Goal: Use online tool/utility

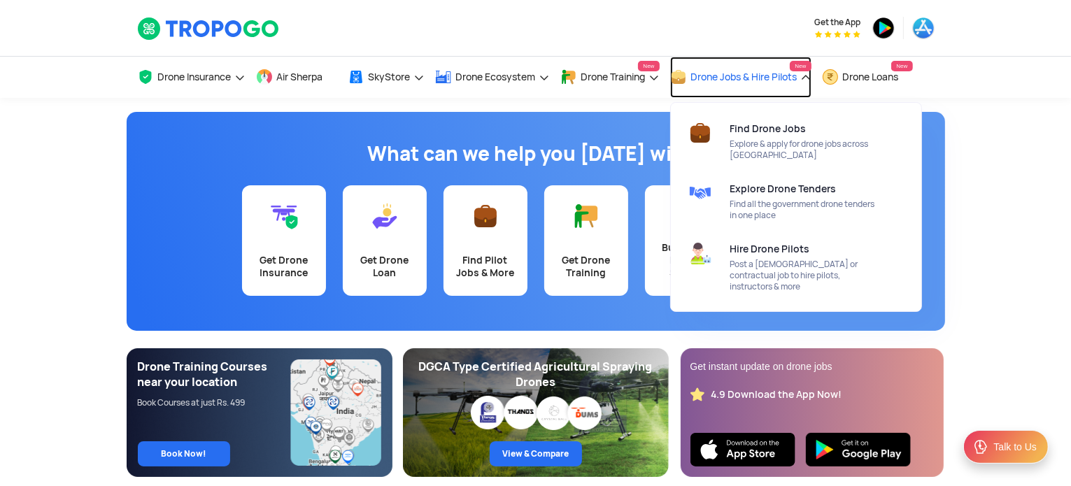
click at [725, 74] on span "Drone Jobs & Hire Pilots" at bounding box center [744, 76] width 106 height 11
click at [705, 83] on span "Drone Jobs & Hire Pilots" at bounding box center [744, 76] width 106 height 11
click at [810, 75] on link "Drone Jobs & Hire Pilots New" at bounding box center [740, 77] width 141 height 41
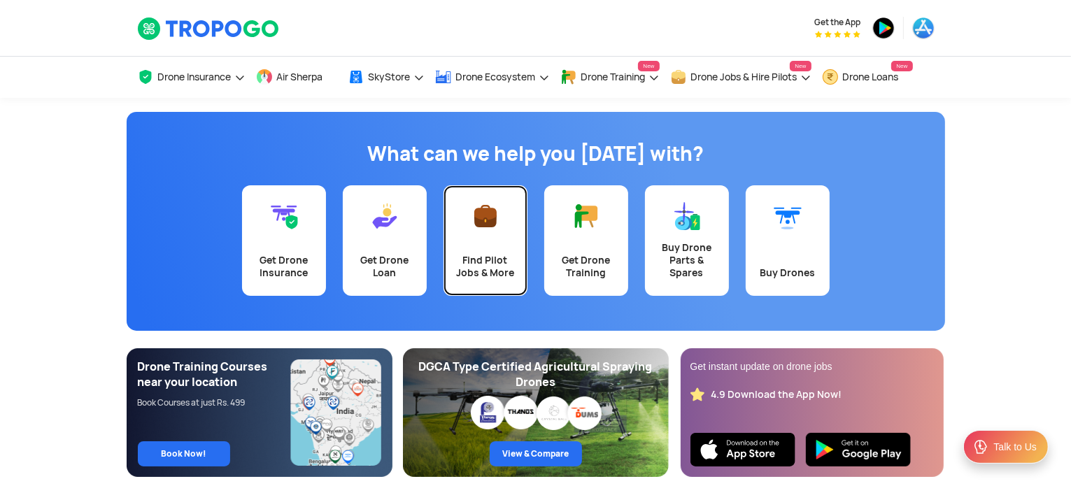
click at [485, 265] on div "Find Pilot Jobs & More" at bounding box center [485, 266] width 67 height 25
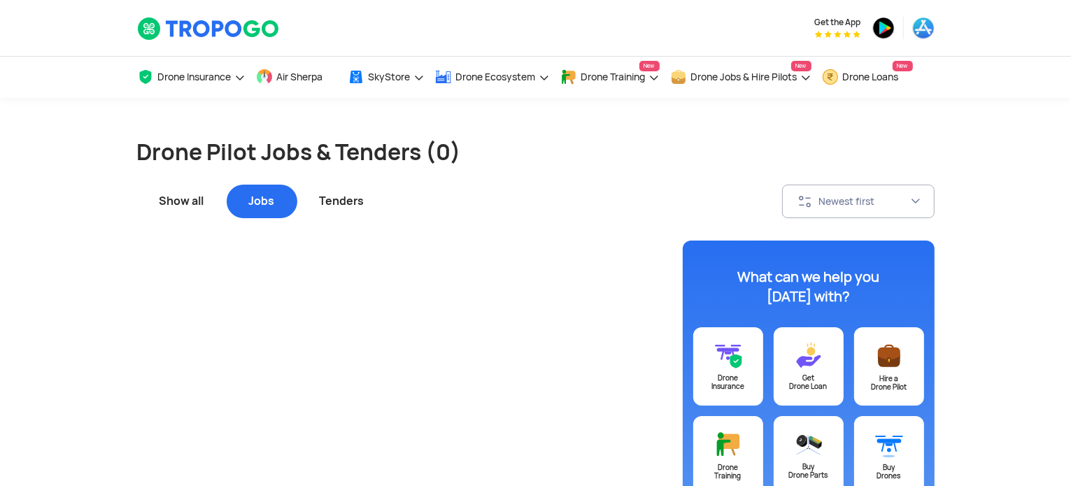
click at [350, 210] on div "Tenders" at bounding box center [342, 202] width 90 height 34
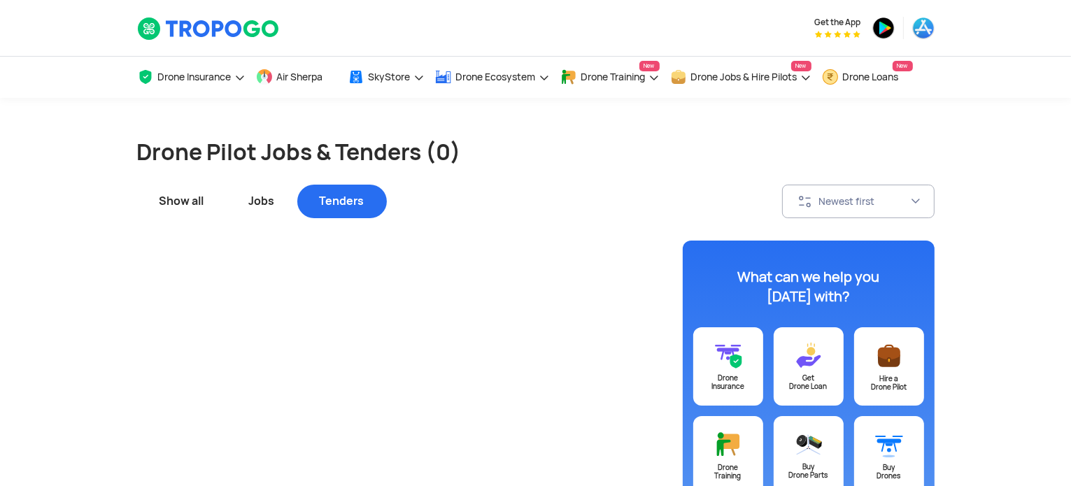
click at [176, 212] on div "Show all" at bounding box center [182, 202] width 90 height 34
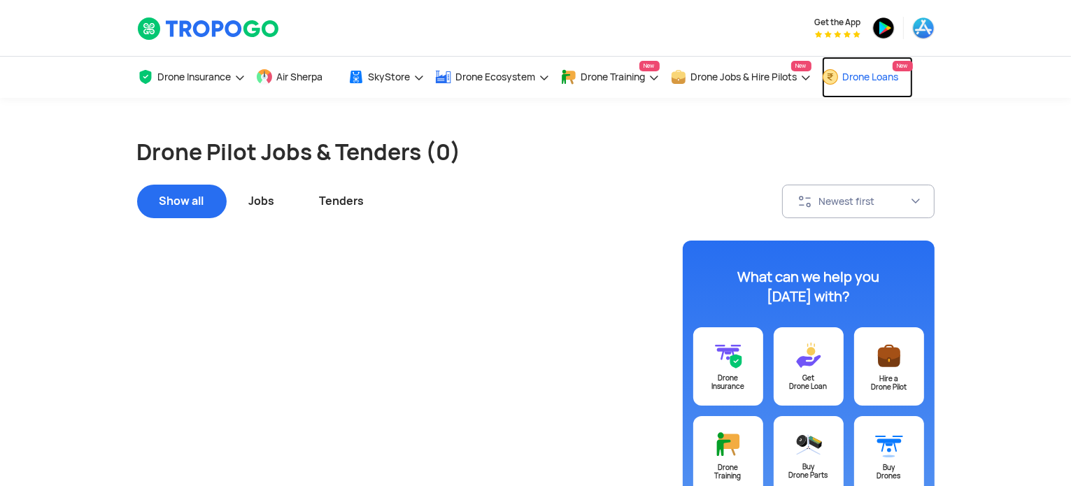
click at [870, 79] on span "Drone Loans" at bounding box center [871, 76] width 56 height 11
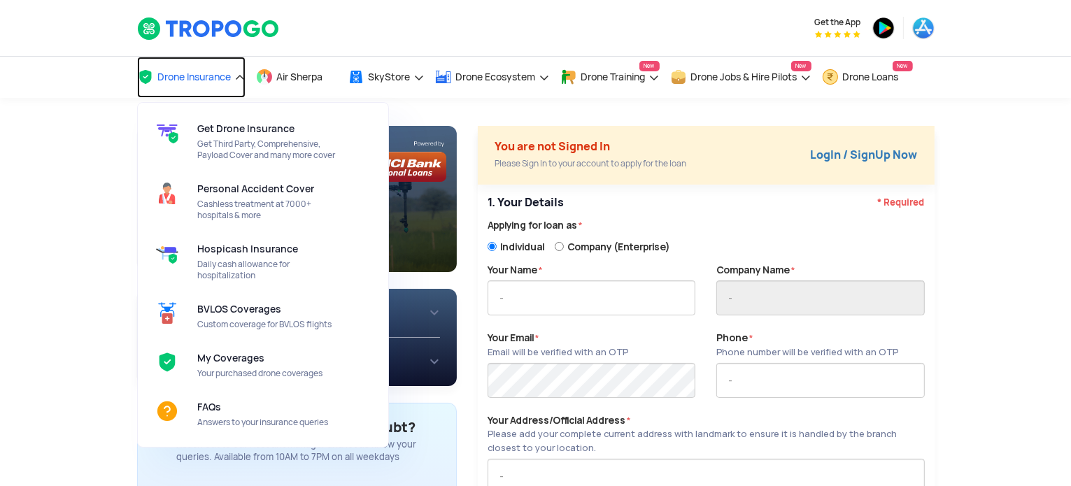
click at [165, 83] on span "Drone Insurance" at bounding box center [194, 76] width 73 height 11
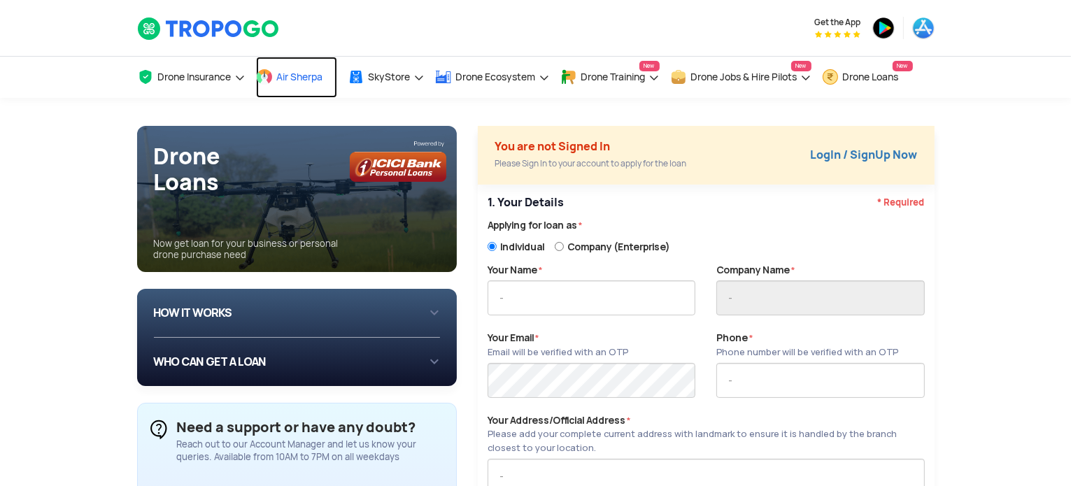
click at [288, 83] on span "Air Sherpa" at bounding box center [300, 76] width 46 height 11
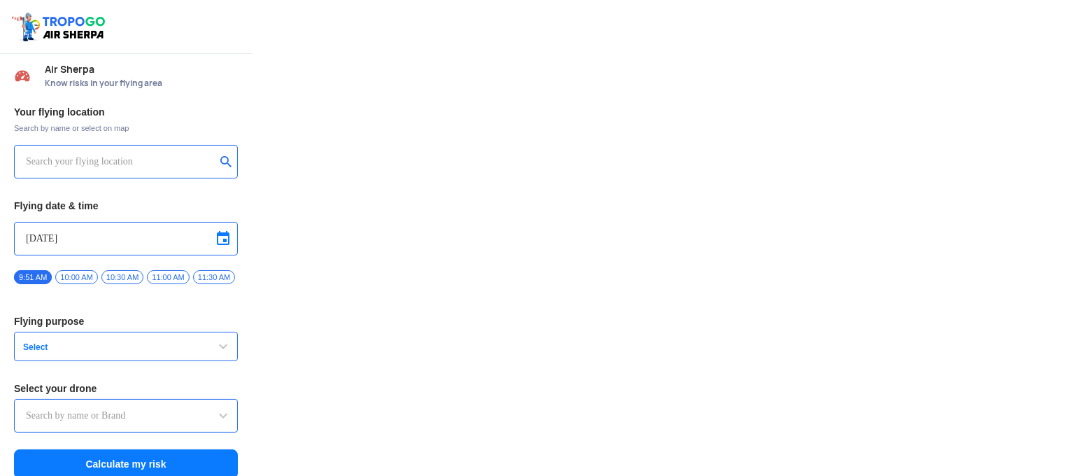
type input "Lookout VTOL_Tactical"
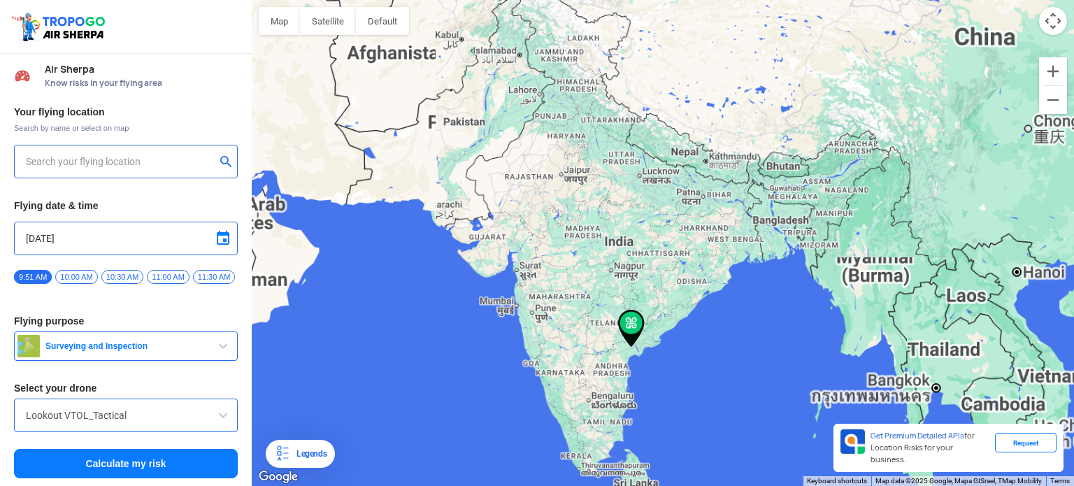
type input "12-8-188, Rajarajeswaripuram, Maruthi Nagar, Pattabhipuram, Guntur, Andhra Prad…"
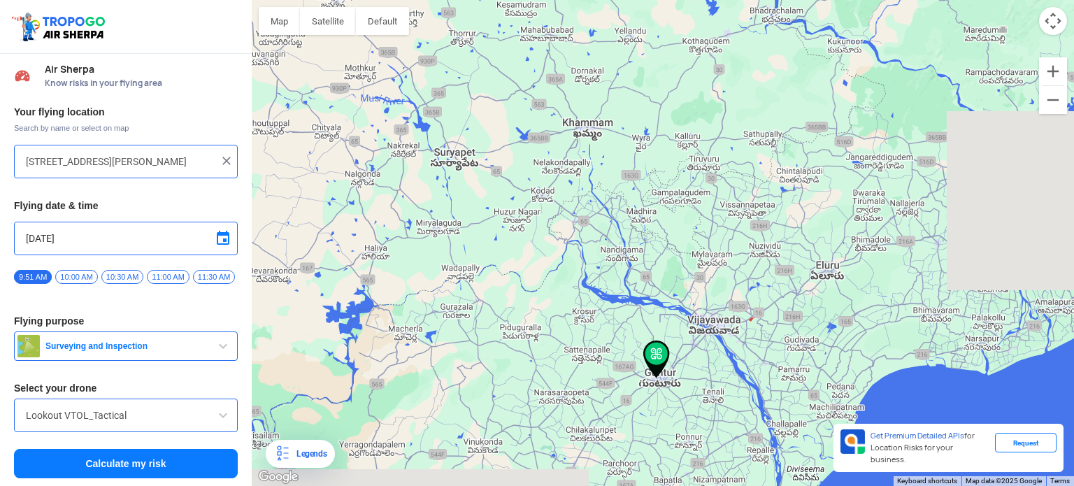
drag, startPoint x: 747, startPoint y: 383, endPoint x: 385, endPoint y: 175, distance: 417.5
click at [386, 179] on div at bounding box center [663, 243] width 822 height 486
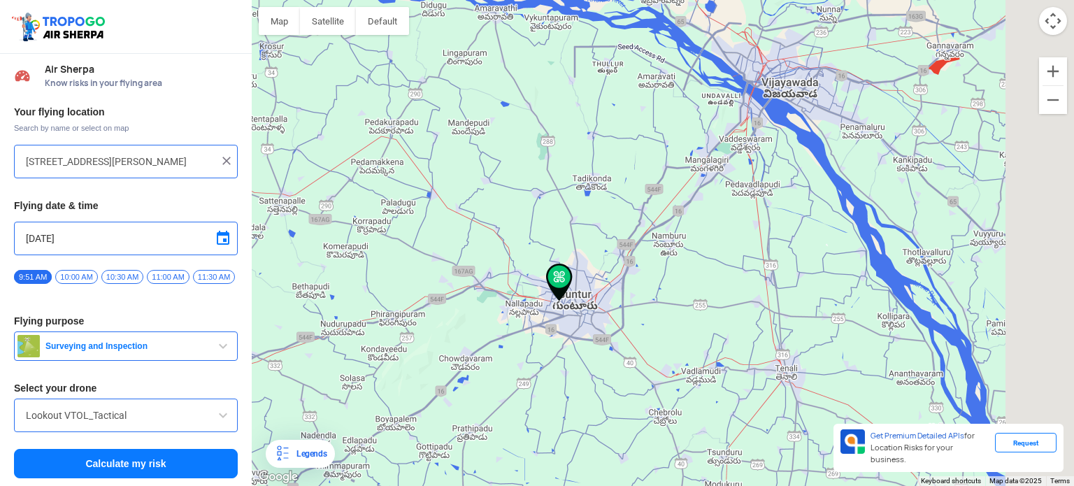
drag, startPoint x: 550, startPoint y: 380, endPoint x: 470, endPoint y: 261, distance: 143.5
click at [470, 261] on div at bounding box center [663, 243] width 822 height 486
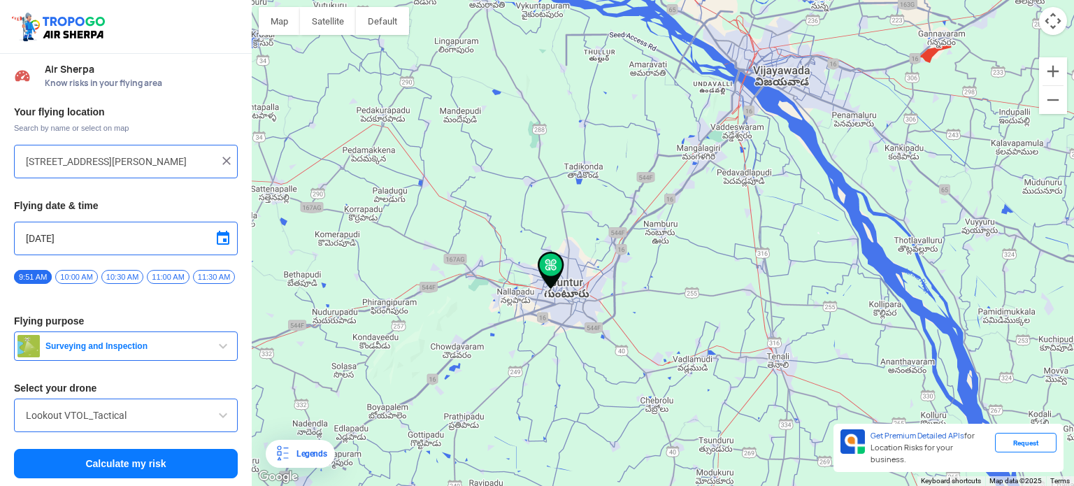
click at [121, 478] on button "Calculate my risk" at bounding box center [126, 463] width 224 height 29
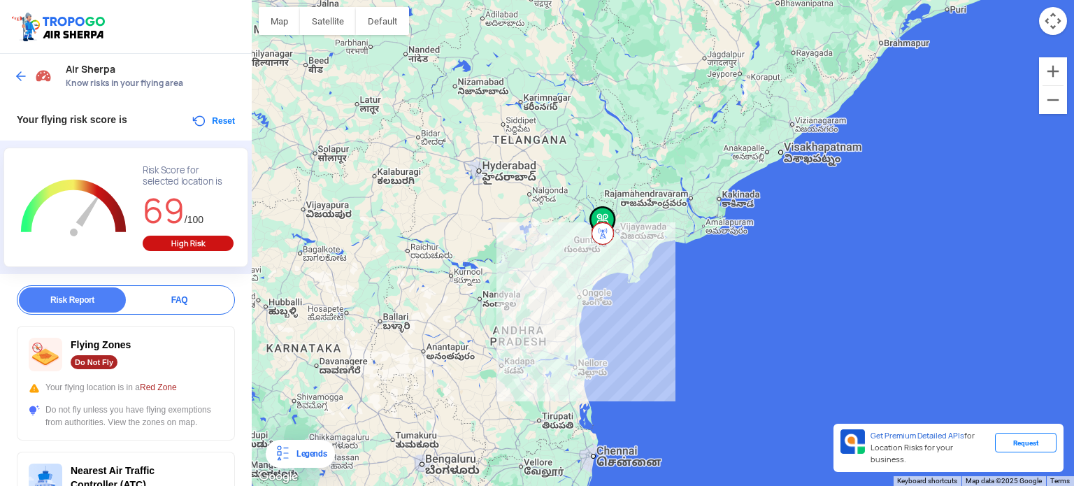
drag, startPoint x: 461, startPoint y: 417, endPoint x: 564, endPoint y: 215, distance: 227.7
click at [559, 220] on div at bounding box center [663, 243] width 822 height 486
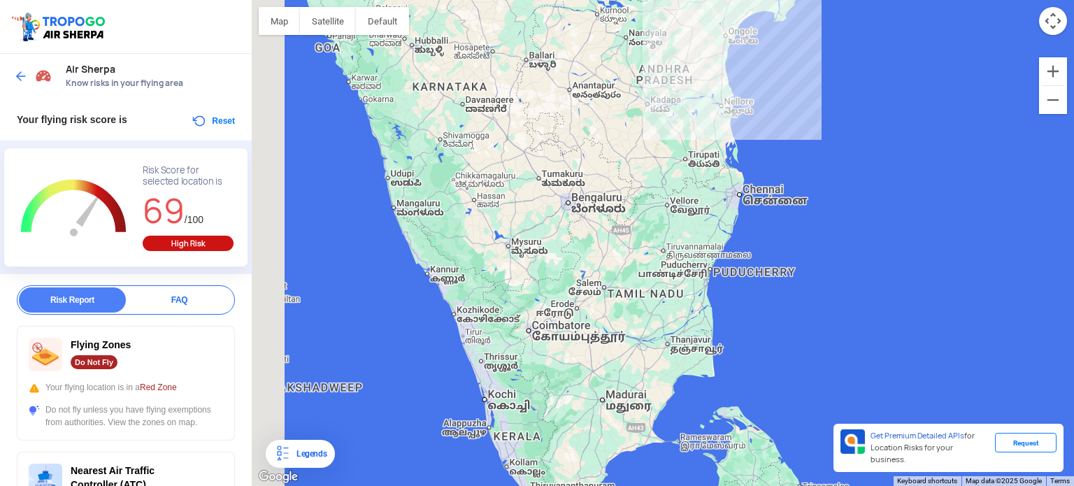
drag, startPoint x: 499, startPoint y: 372, endPoint x: 593, endPoint y: 210, distance: 187.7
click at [593, 210] on div at bounding box center [663, 243] width 822 height 486
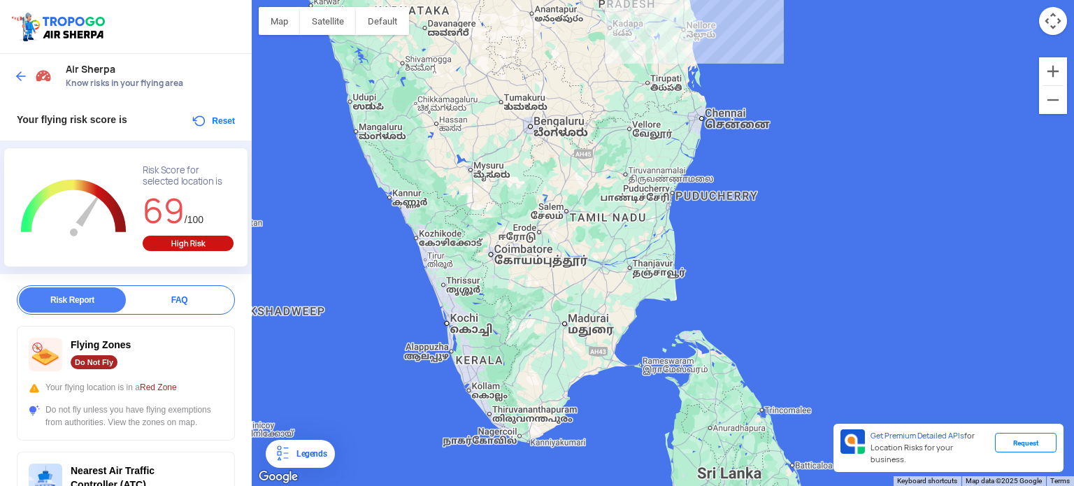
drag, startPoint x: 593, startPoint y: 207, endPoint x: 555, endPoint y: 90, distance: 123.0
click at [555, 90] on div at bounding box center [663, 243] width 822 height 486
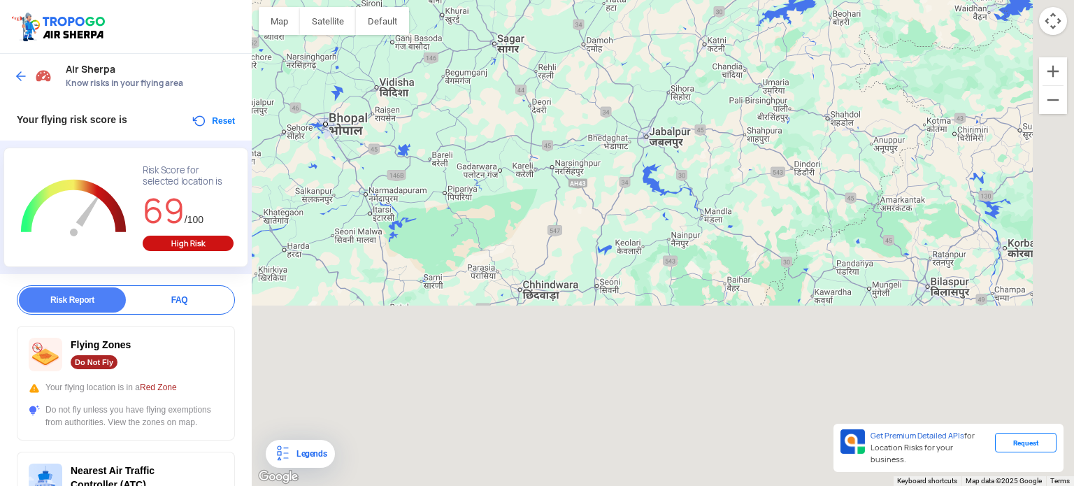
drag, startPoint x: 524, startPoint y: 422, endPoint x: 420, endPoint y: 71, distance: 366.0
click at [420, 71] on div at bounding box center [663, 243] width 822 height 486
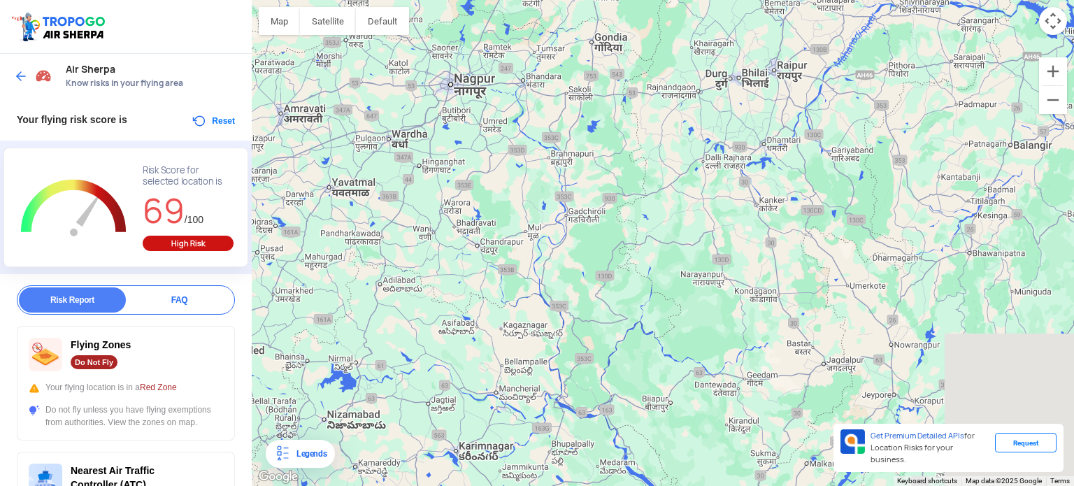
drag, startPoint x: 643, startPoint y: 385, endPoint x: 558, endPoint y: 104, distance: 293.8
click at [559, 106] on div at bounding box center [663, 243] width 822 height 486
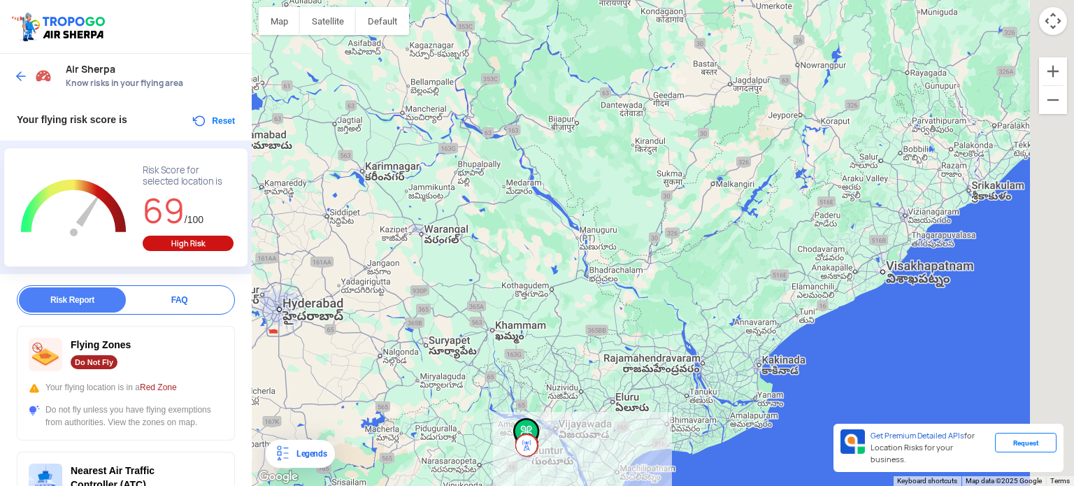
drag, startPoint x: 587, startPoint y: 417, endPoint x: 526, endPoint y: 202, distance: 224.0
click at [526, 202] on div at bounding box center [663, 243] width 822 height 486
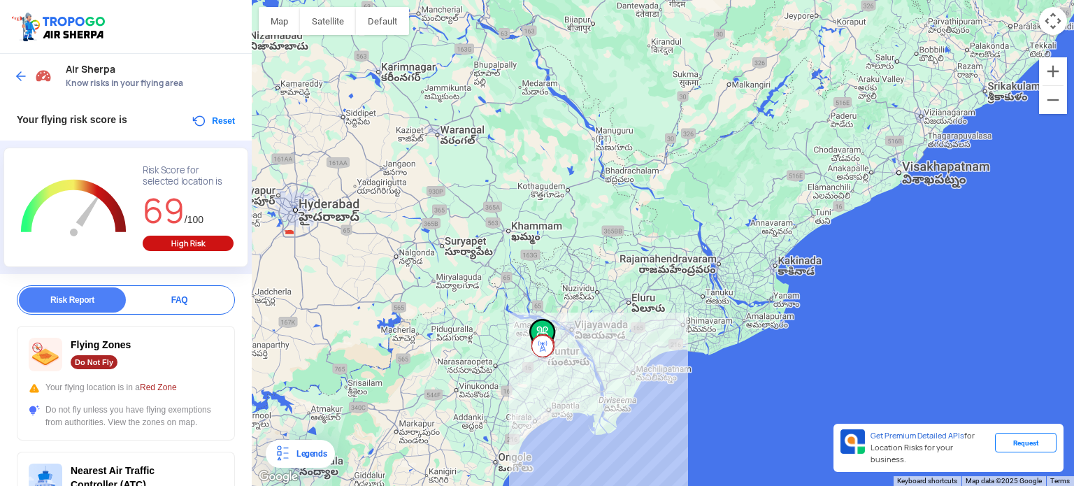
drag, startPoint x: 478, startPoint y: 380, endPoint x: 511, endPoint y: 192, distance: 191.0
click at [511, 192] on div at bounding box center [663, 243] width 822 height 486
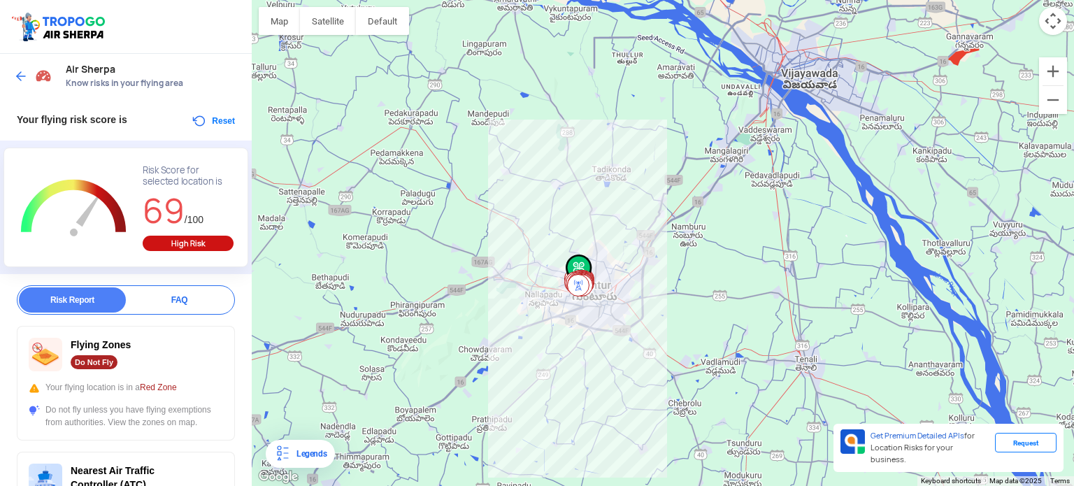
drag, startPoint x: 655, startPoint y: 166, endPoint x: 680, endPoint y: 320, distance: 155.9
click at [680, 320] on div at bounding box center [663, 243] width 822 height 486
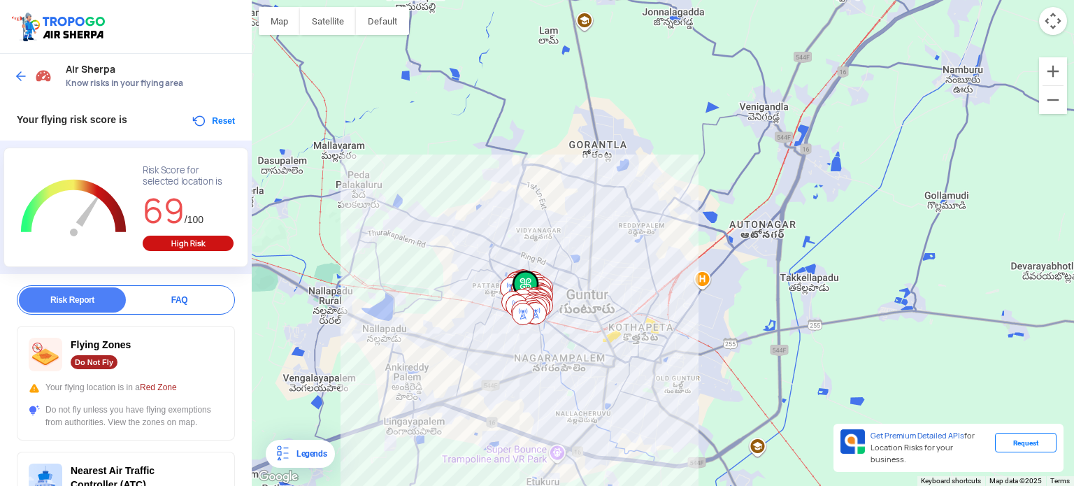
drag, startPoint x: 390, startPoint y: 271, endPoint x: 487, endPoint y: 315, distance: 107.0
click at [487, 315] on div at bounding box center [663, 243] width 822 height 486
